Goal: Find contact information

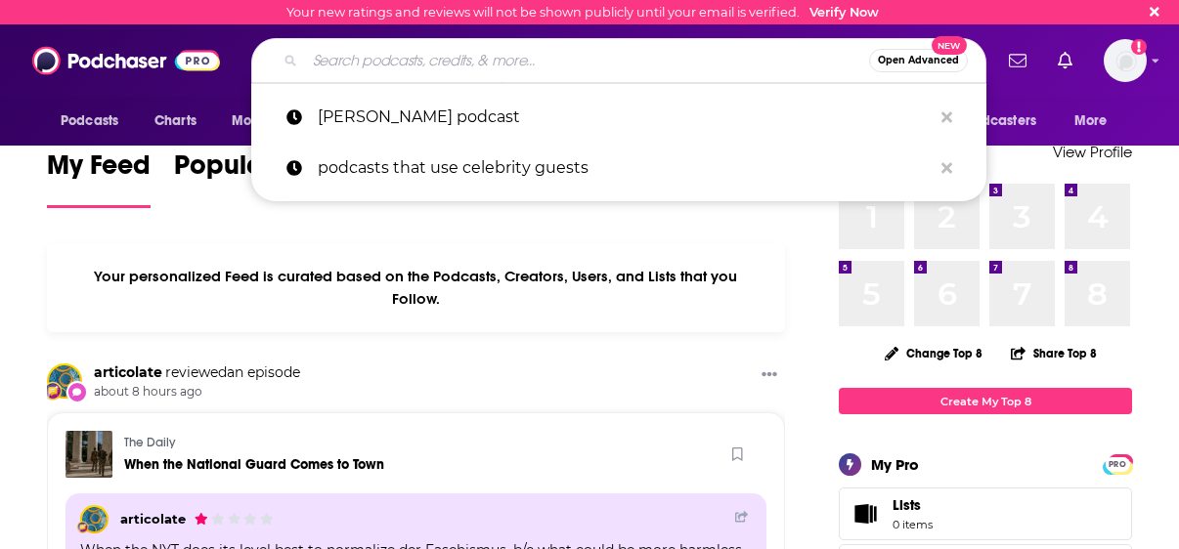
click at [443, 64] on input "Search podcasts, credits, & more..." at bounding box center [587, 60] width 564 height 31
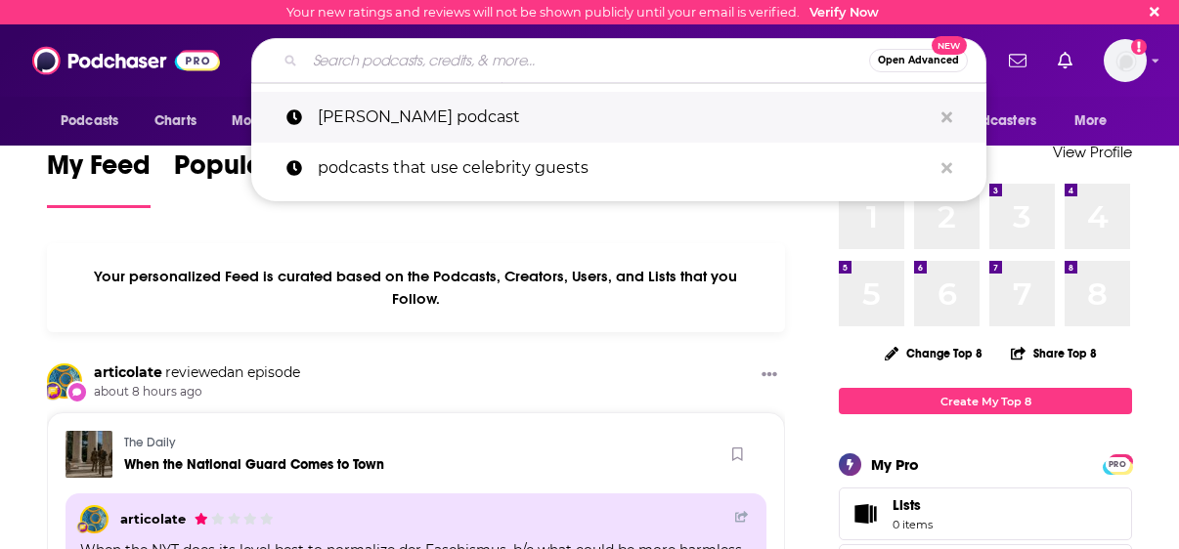
click at [416, 112] on p "[PERSON_NAME] podcast" at bounding box center [625, 117] width 614 height 51
type input "[PERSON_NAME] podcast"
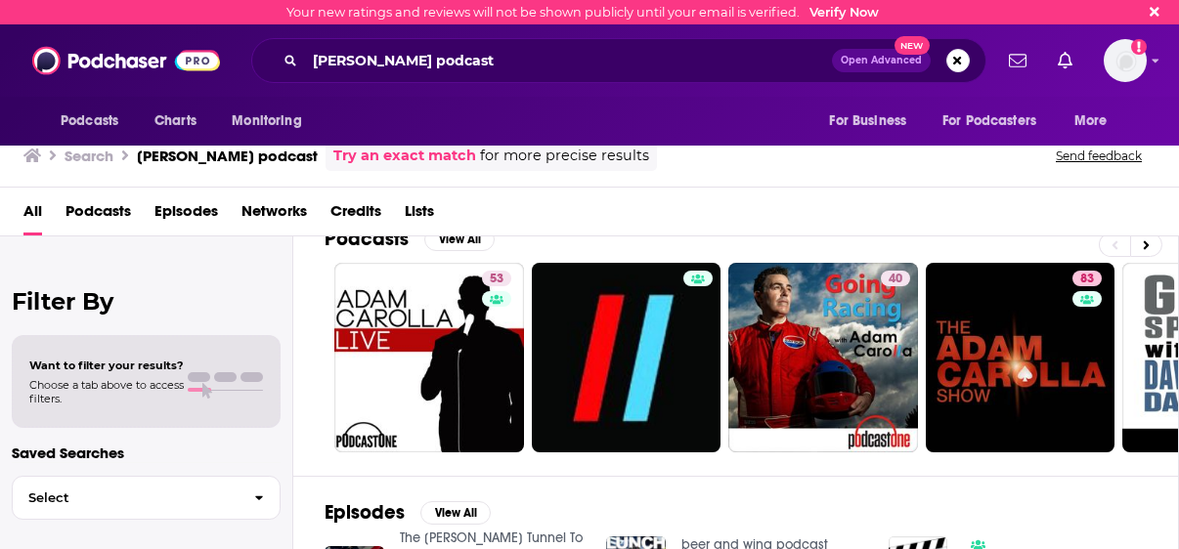
scroll to position [57, 0]
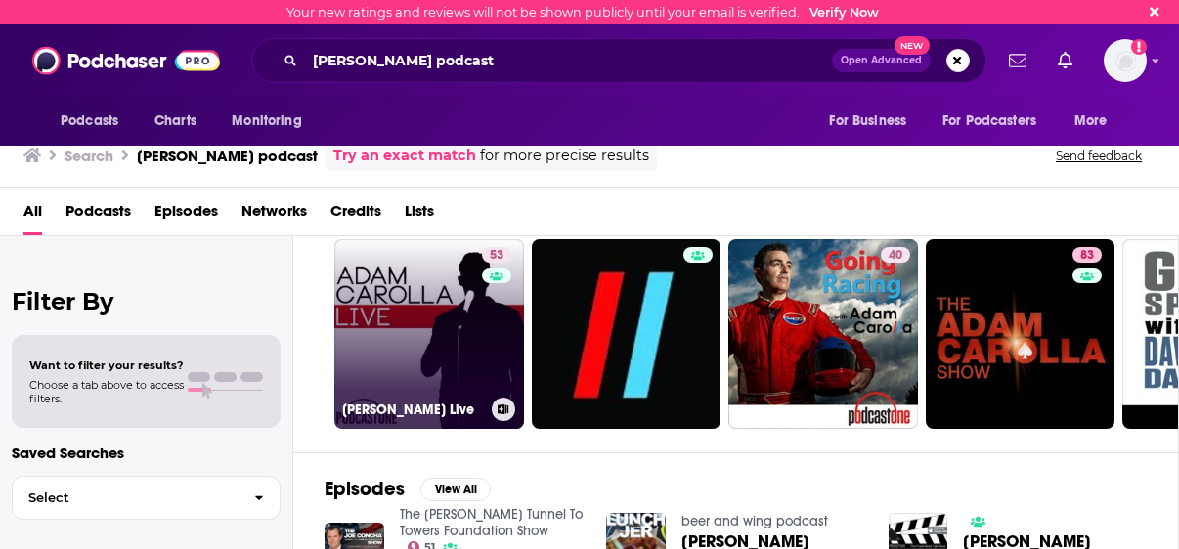
click at [406, 312] on link "53 Adam Carolla Live" at bounding box center [429, 334] width 190 height 190
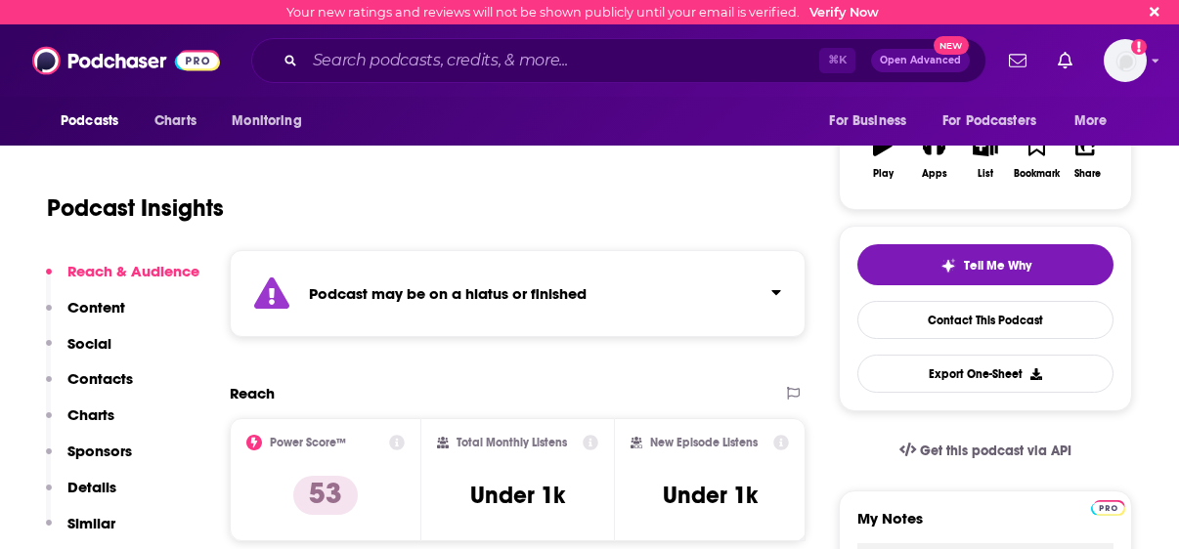
scroll to position [306, 0]
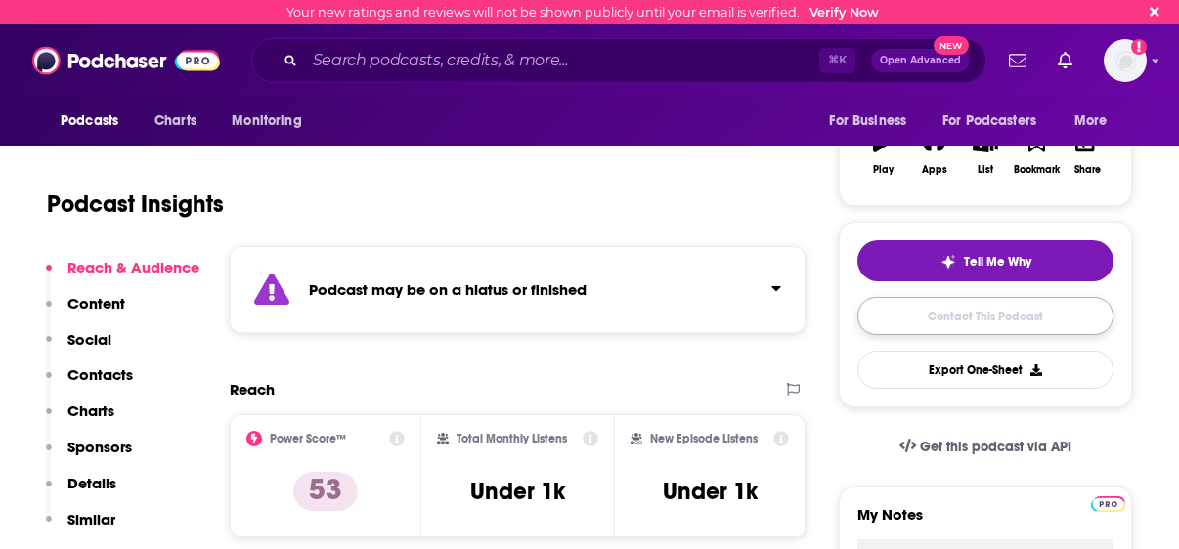
click at [963, 311] on link "Contact This Podcast" at bounding box center [985, 316] width 256 height 38
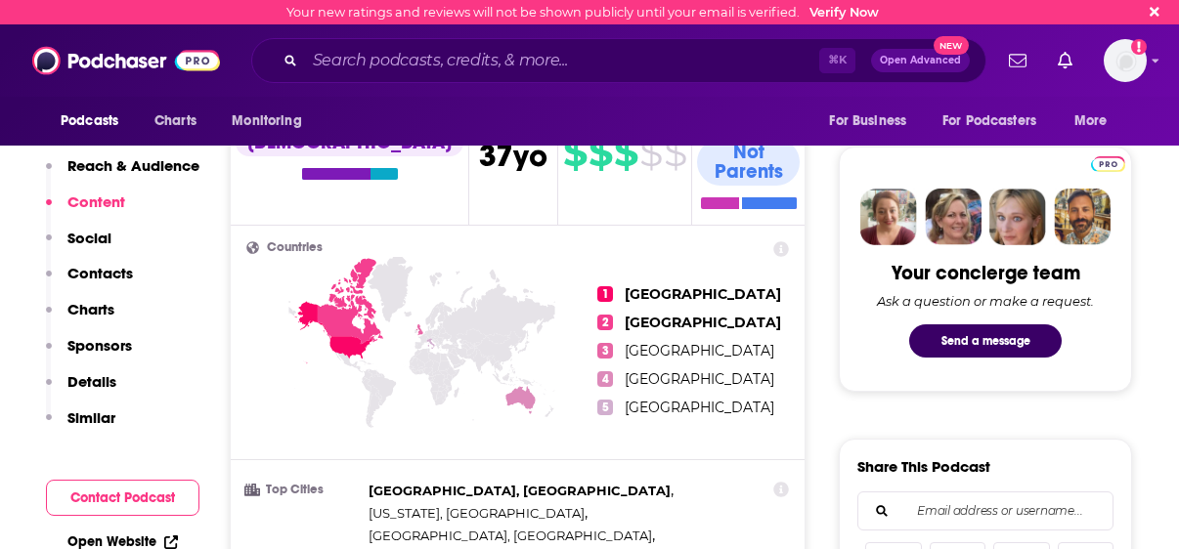
scroll to position [865, 0]
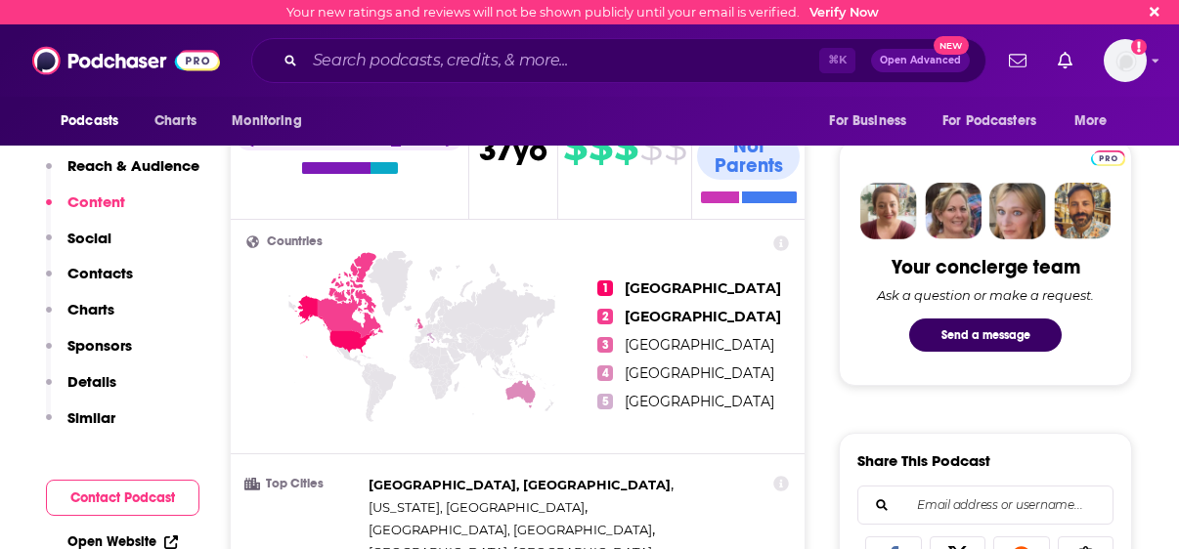
click at [266, 367] on icon at bounding box center [421, 372] width 351 height 242
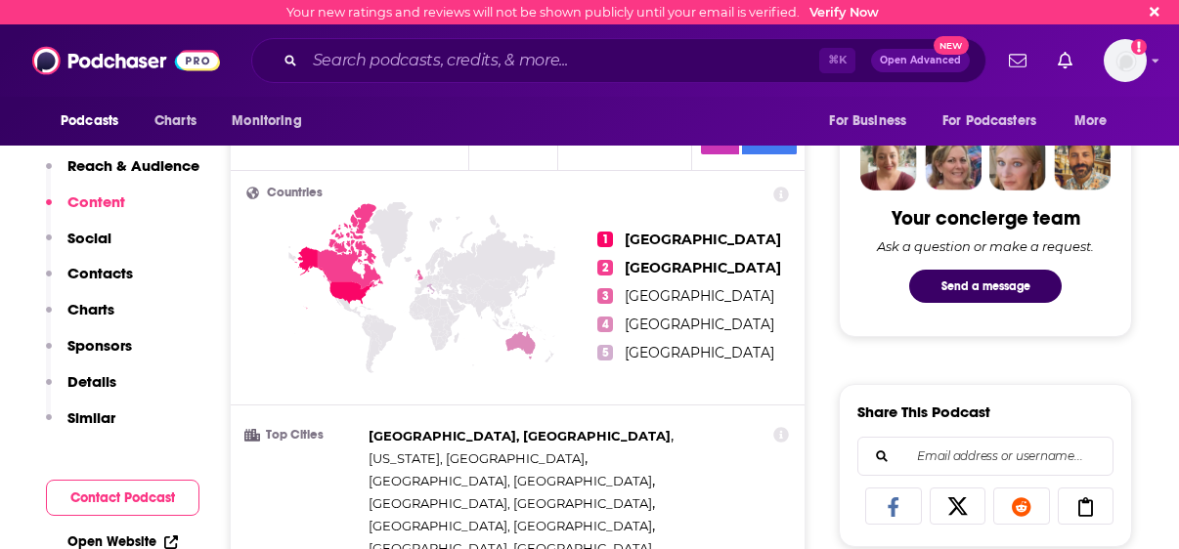
scroll to position [916, 0]
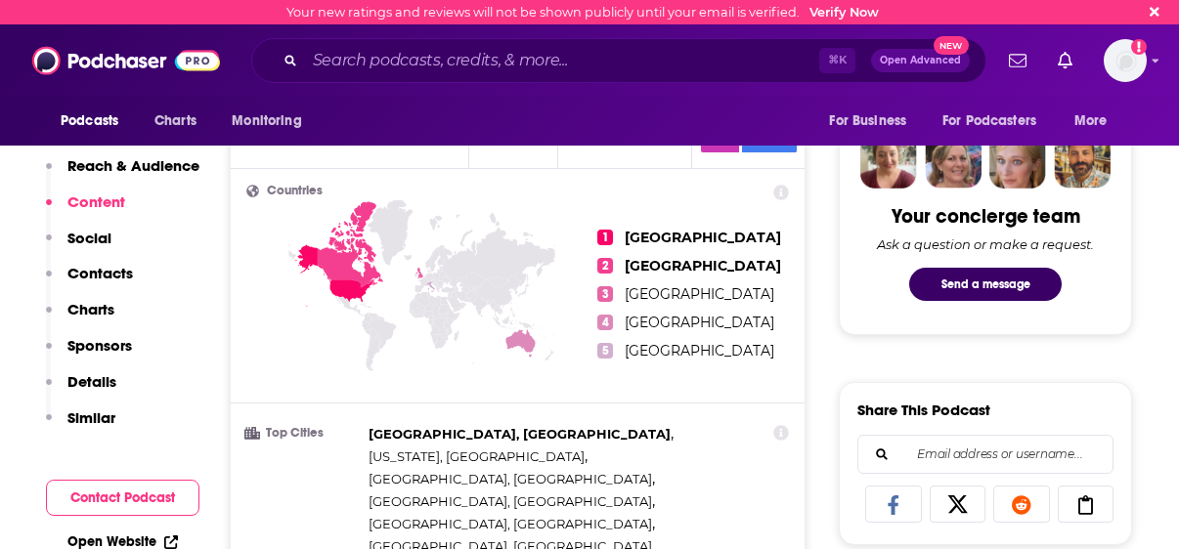
click at [133, 493] on button "Contact Podcast" at bounding box center [122, 498] width 153 height 36
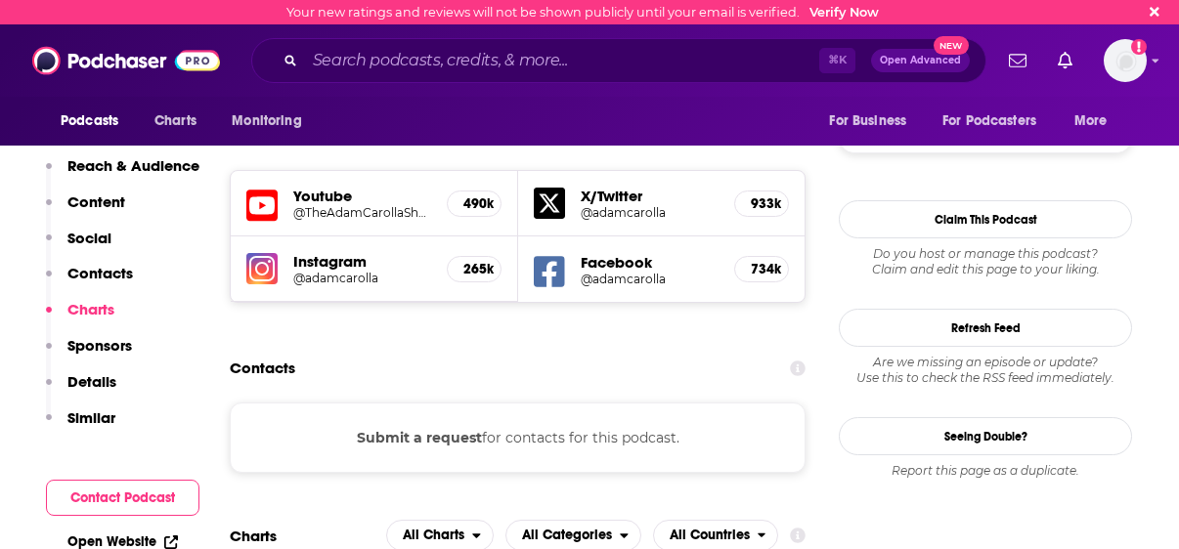
scroll to position [1844, 0]
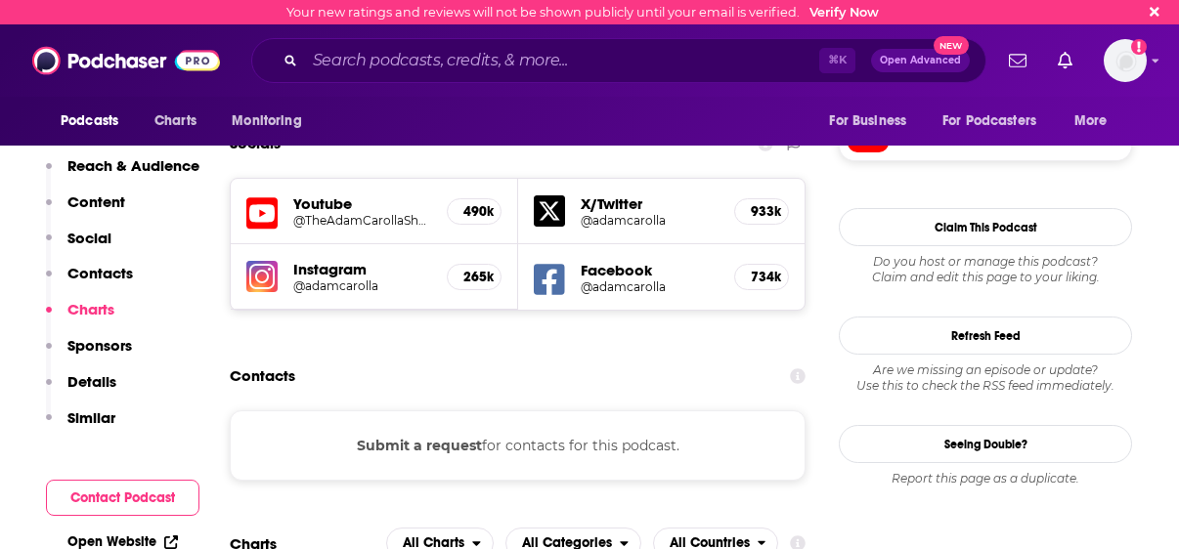
click at [263, 358] on h2 "Contacts" at bounding box center [262, 376] width 65 height 37
click at [120, 271] on p "Contacts" at bounding box center [99, 273] width 65 height 19
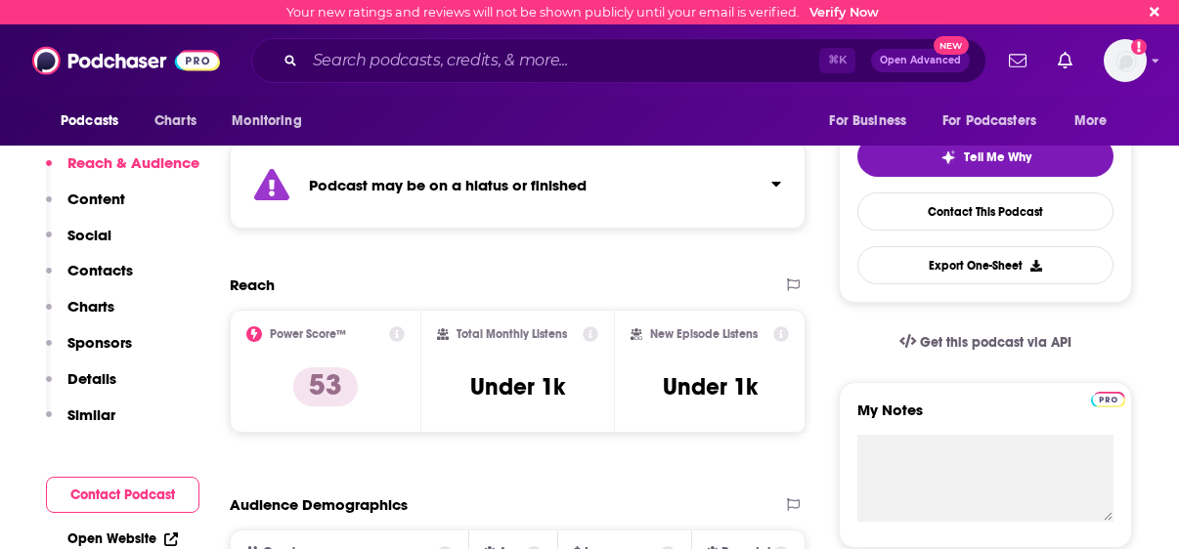
scroll to position [0, 0]
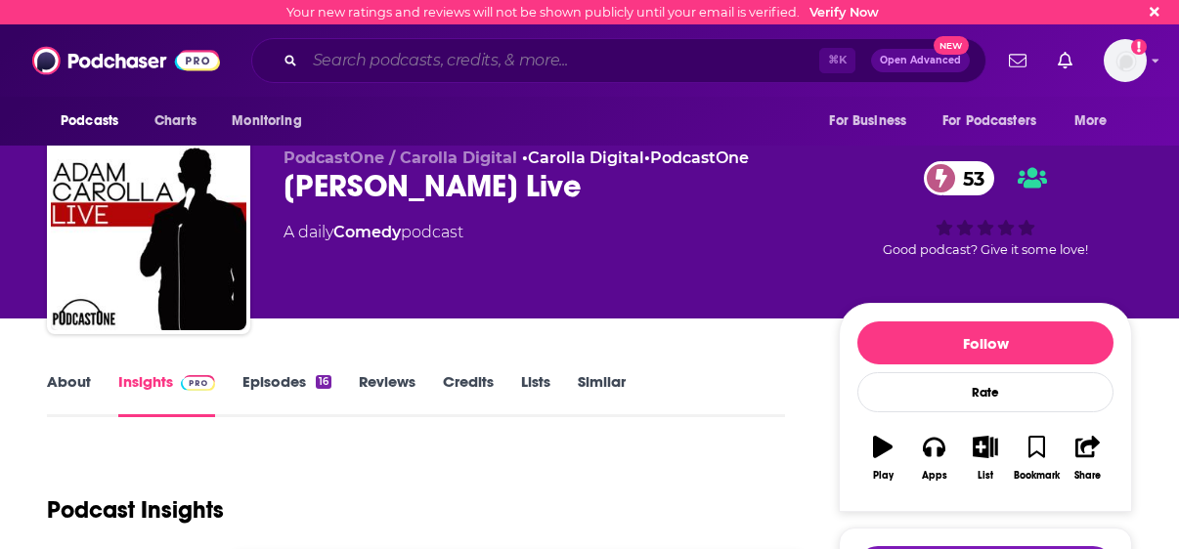
click at [333, 55] on input "Search podcasts, credits, & more..." at bounding box center [562, 60] width 514 height 31
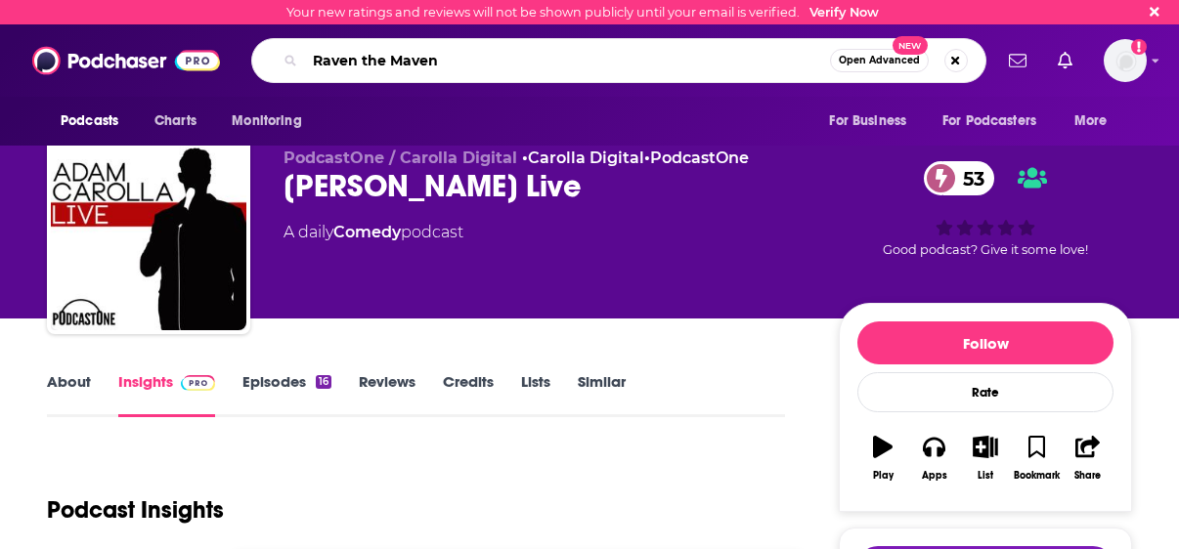
click at [804, 69] on input "Raven the Maven" at bounding box center [567, 60] width 525 height 31
type input "Raven the Maven"
click at [909, 49] on span "New" at bounding box center [909, 45] width 35 height 19
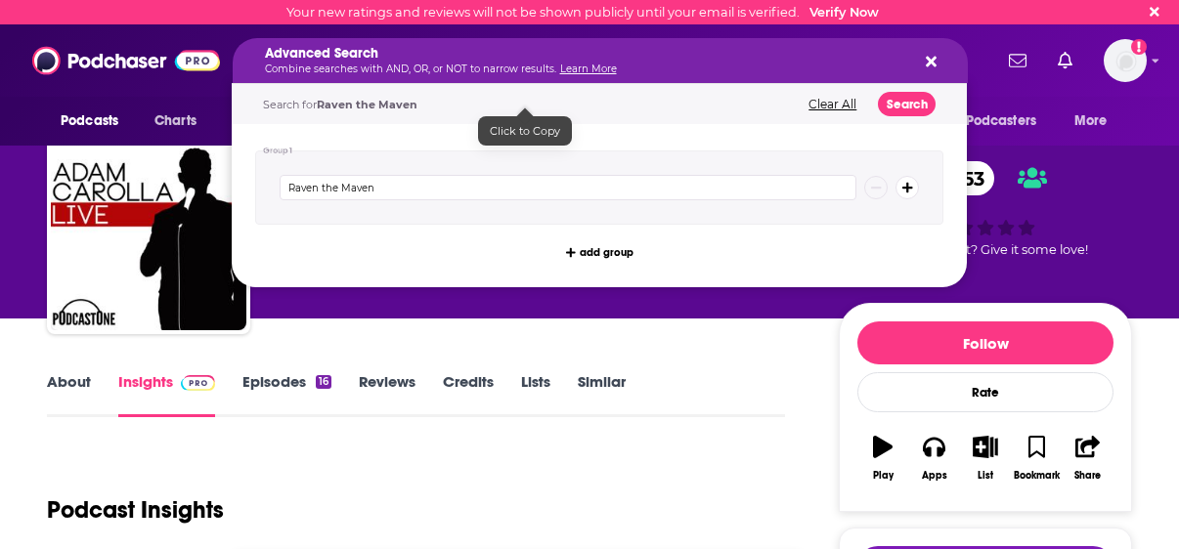
click at [323, 104] on span "Raven the Maven" at bounding box center [367, 105] width 101 height 14
click at [332, 141] on div "Group 1 Raven the Maven add group" at bounding box center [599, 205] width 735 height 163
click at [318, 148] on div "Group 1 Raven the Maven add group" at bounding box center [599, 205] width 735 height 163
click at [325, 100] on span "Raven the Maven" at bounding box center [367, 105] width 101 height 14
click at [839, 101] on button "Clear All" at bounding box center [832, 105] width 60 height 14
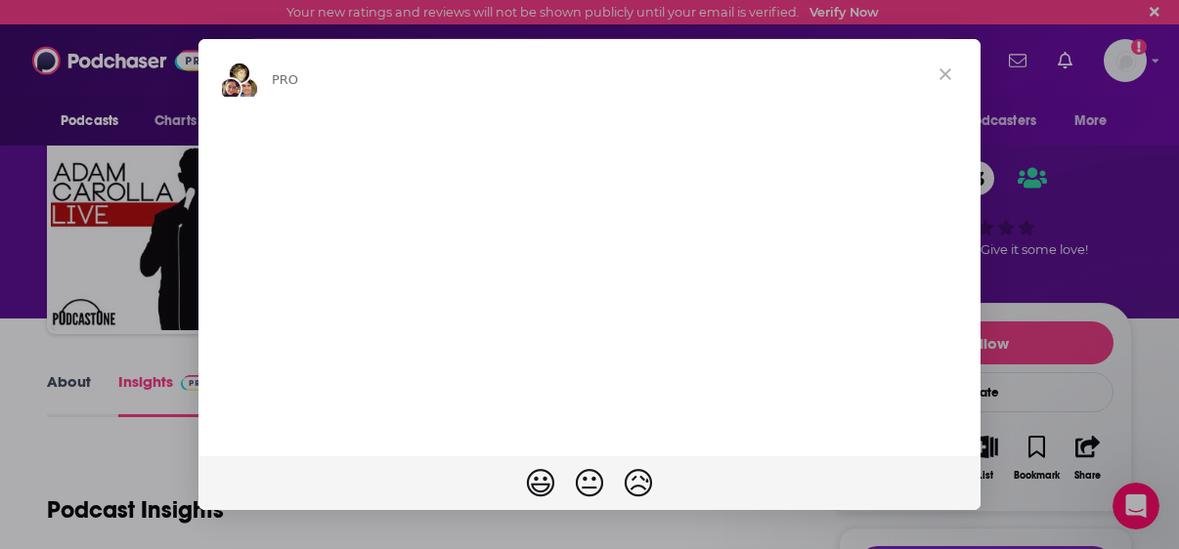
click at [514, 141] on img "Intercom messenger" at bounding box center [589, 375] width 782 height 525
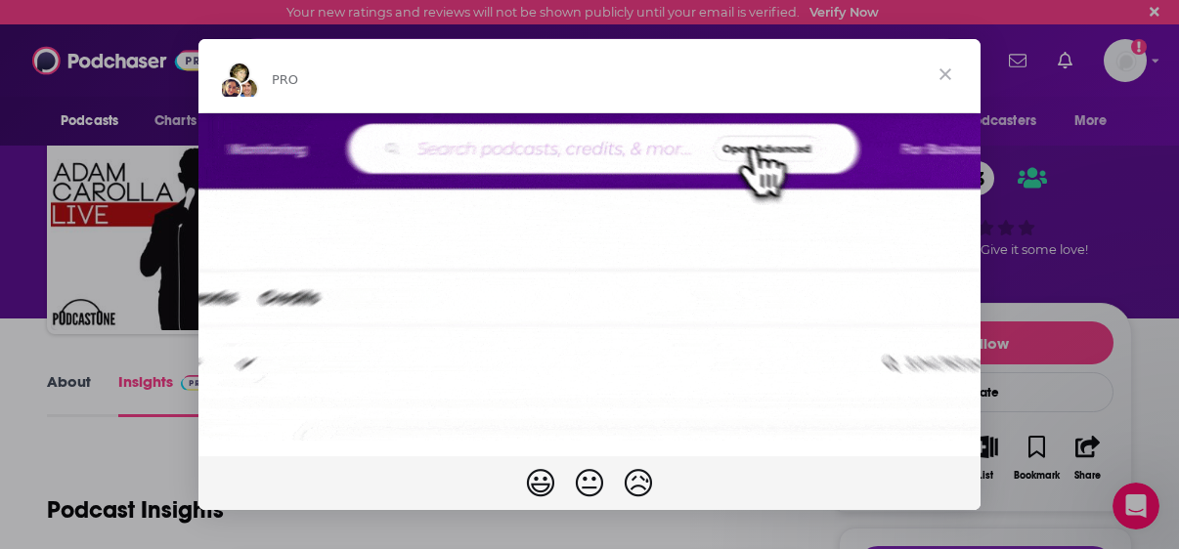
scroll to position [309, 0]
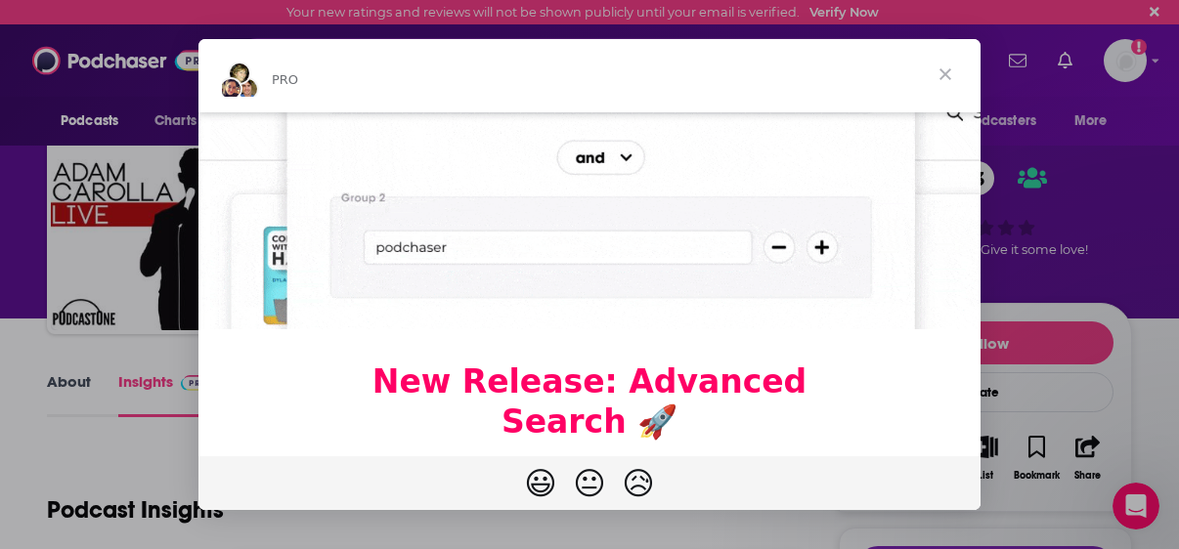
click at [322, 83] on div "PRO" at bounding box center [589, 80] width 735 height 34
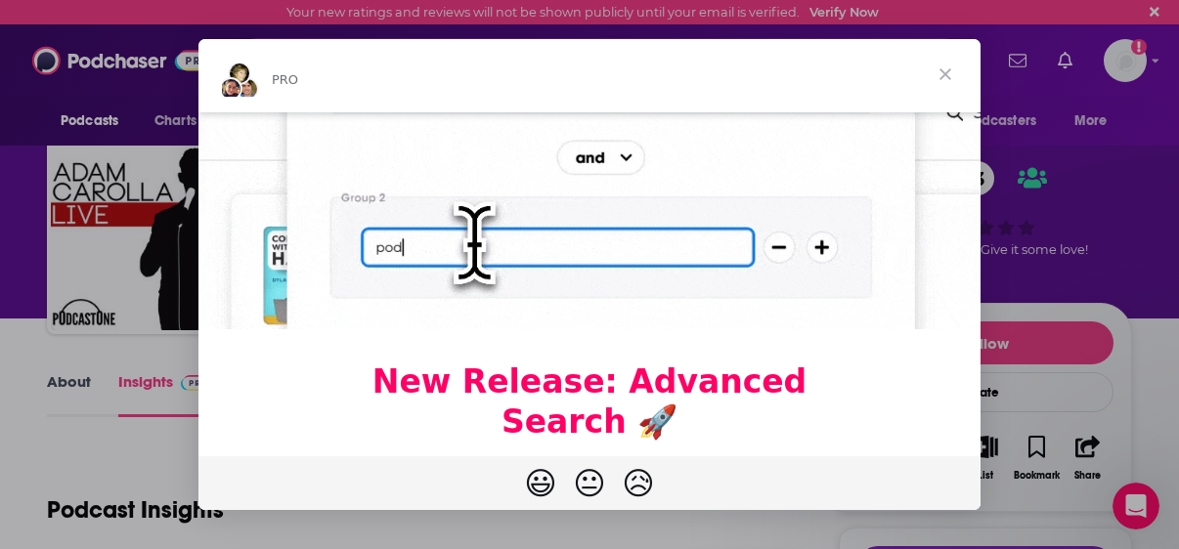
click at [329, 251] on img "Intercom messenger" at bounding box center [589, 67] width 782 height 525
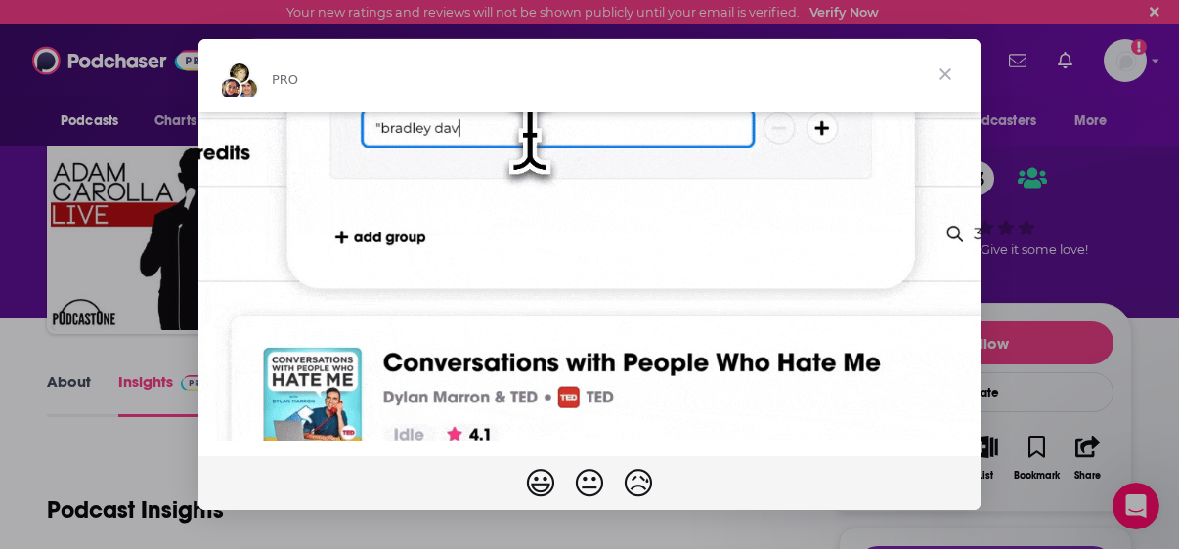
scroll to position [130, 0]
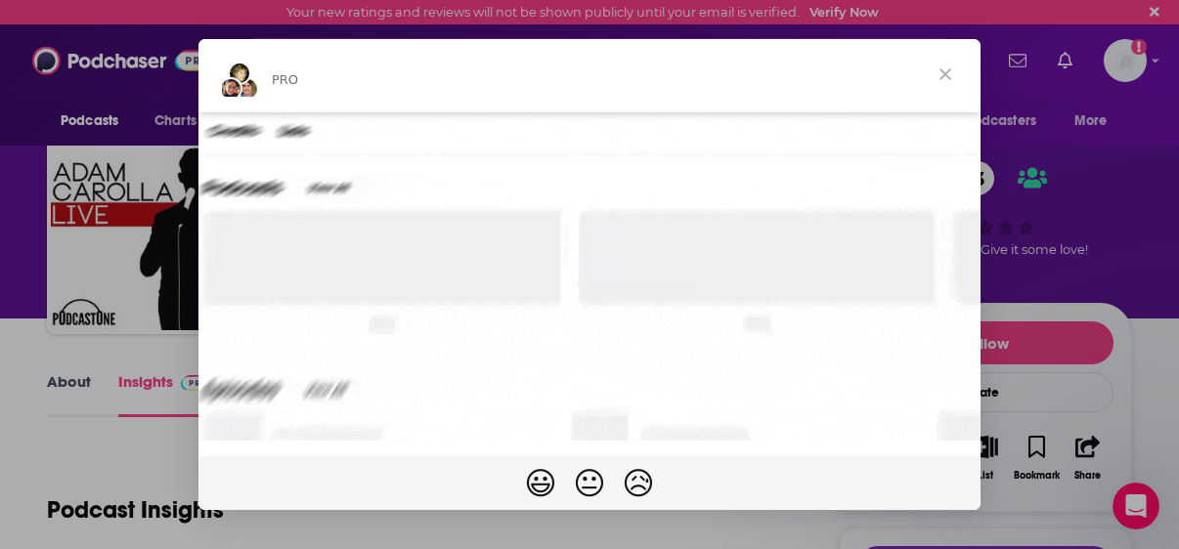
click at [231, 58] on div "PRO" at bounding box center [589, 75] width 782 height 73
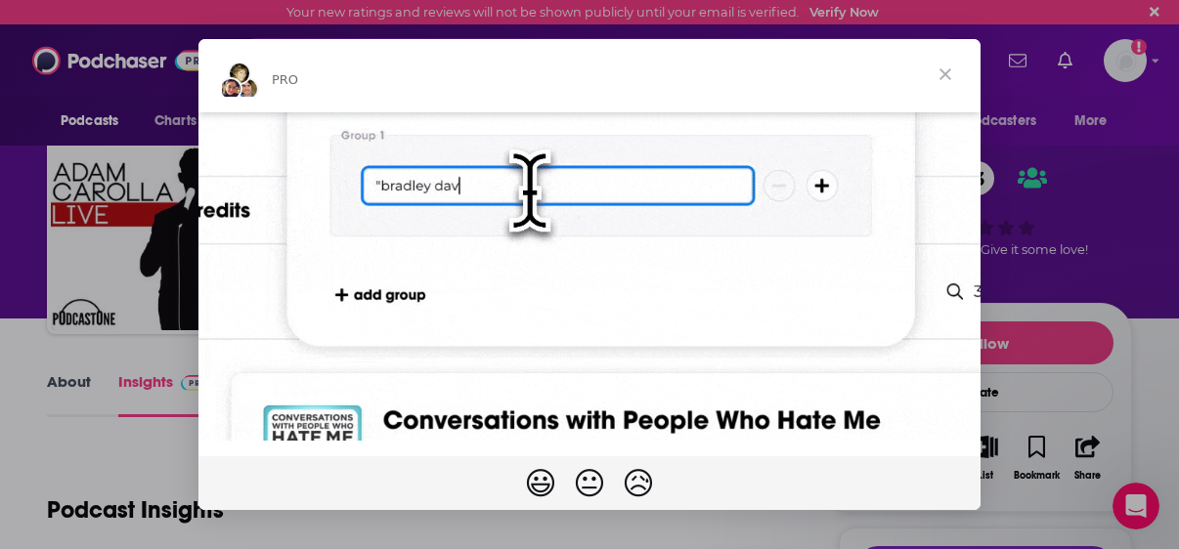
click at [409, 183] on img "Intercom messenger" at bounding box center [589, 245] width 782 height 525
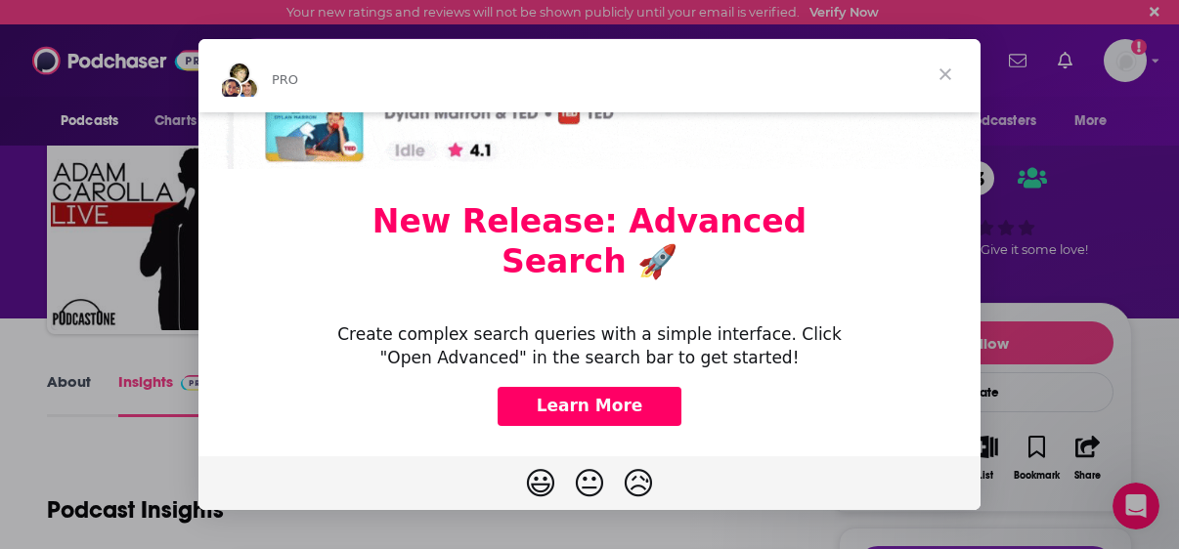
scroll to position [0, 0]
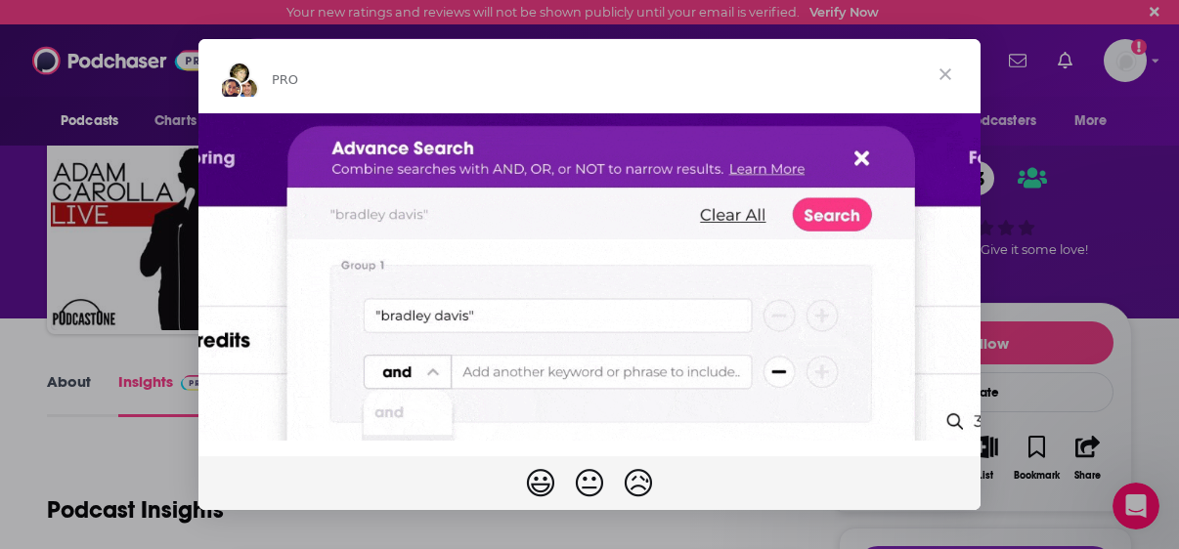
click at [431, 315] on img "Intercom messenger" at bounding box center [589, 375] width 782 height 525
